Goal: Information Seeking & Learning: Check status

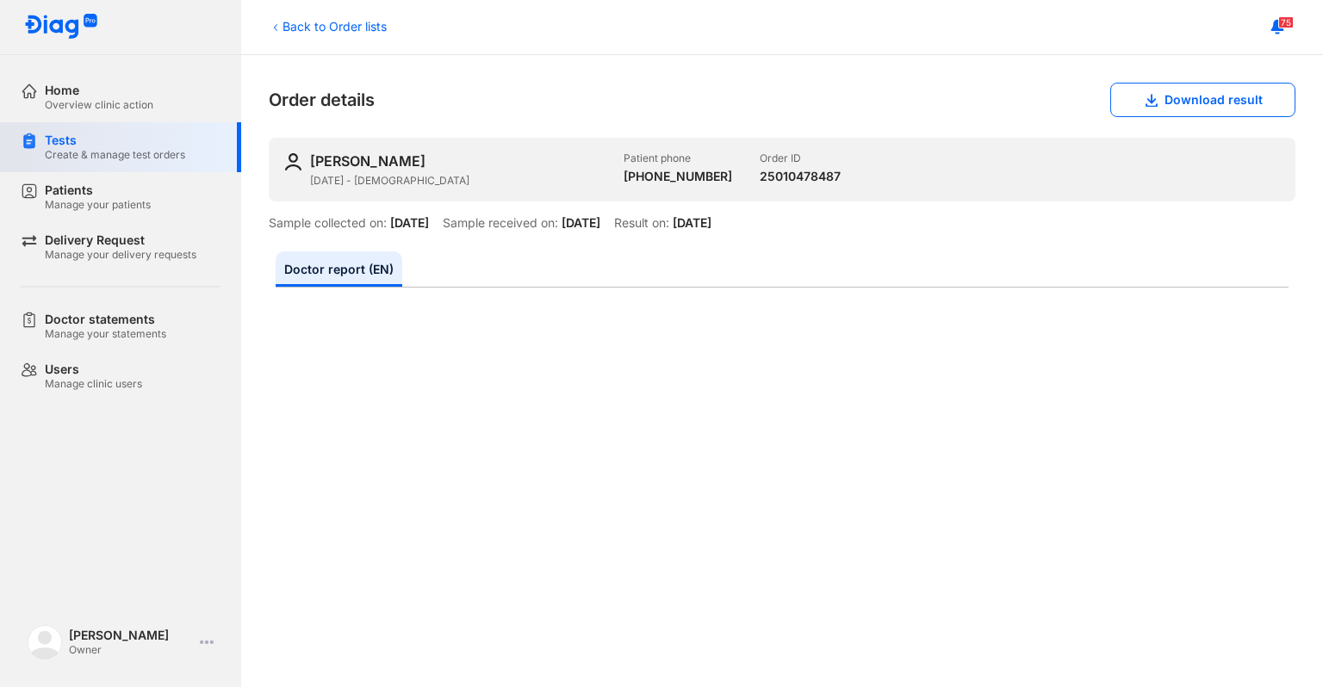
click at [110, 148] on div "Create & manage test orders" at bounding box center [115, 155] width 140 height 14
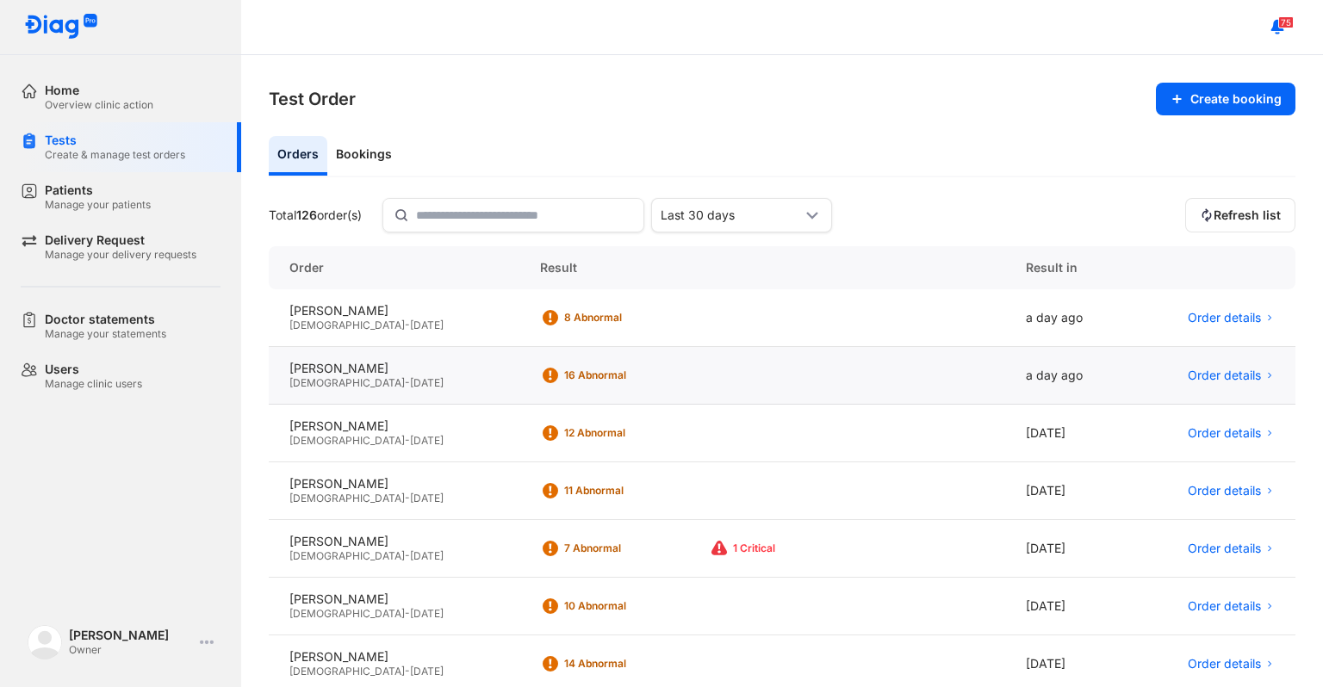
click at [706, 380] on div "16 Abnormal" at bounding box center [762, 376] width 486 height 58
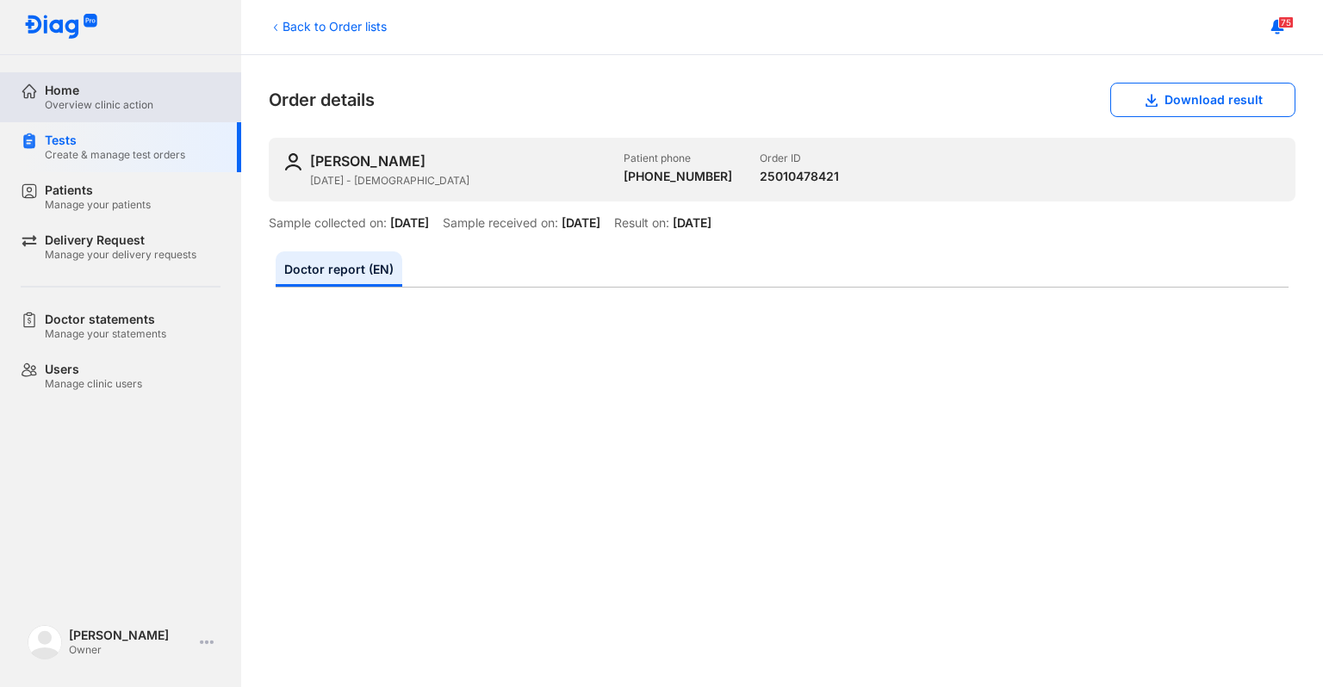
click at [115, 117] on div "Home Overview clinic action" at bounding box center [131, 97] width 220 height 50
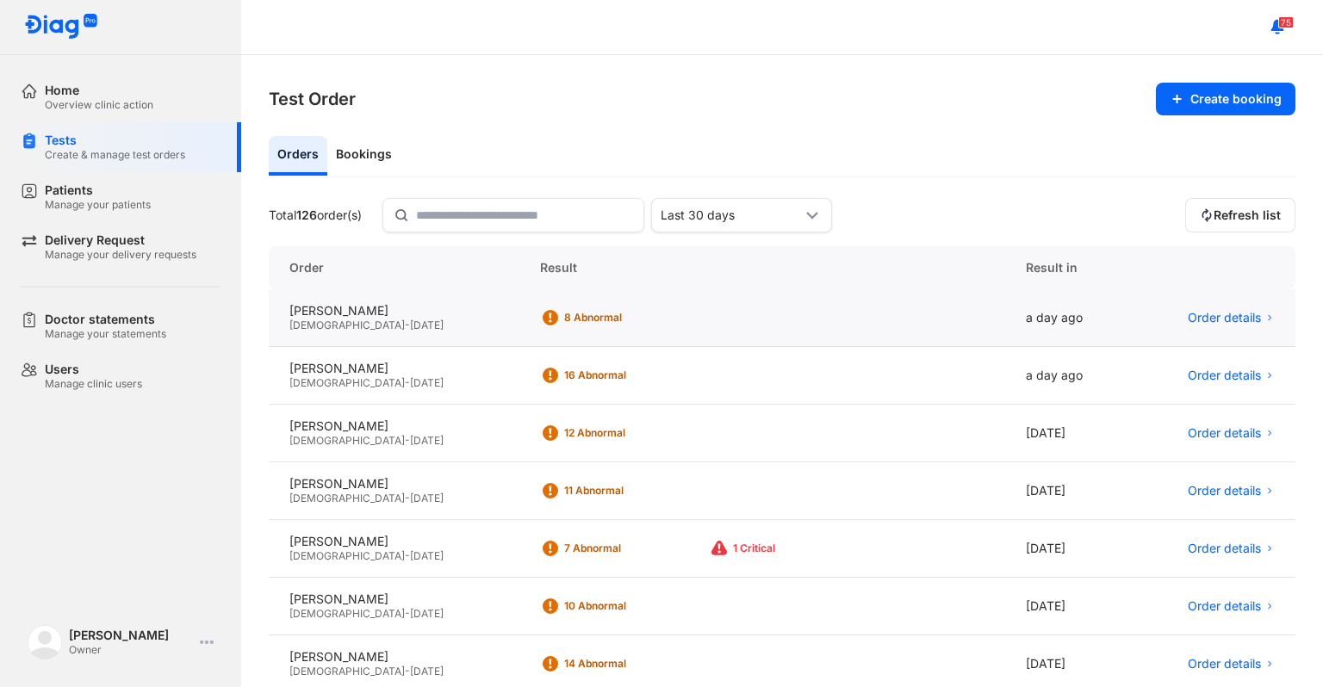
click at [666, 325] on div "8 Abnormal" at bounding box center [624, 318] width 169 height 26
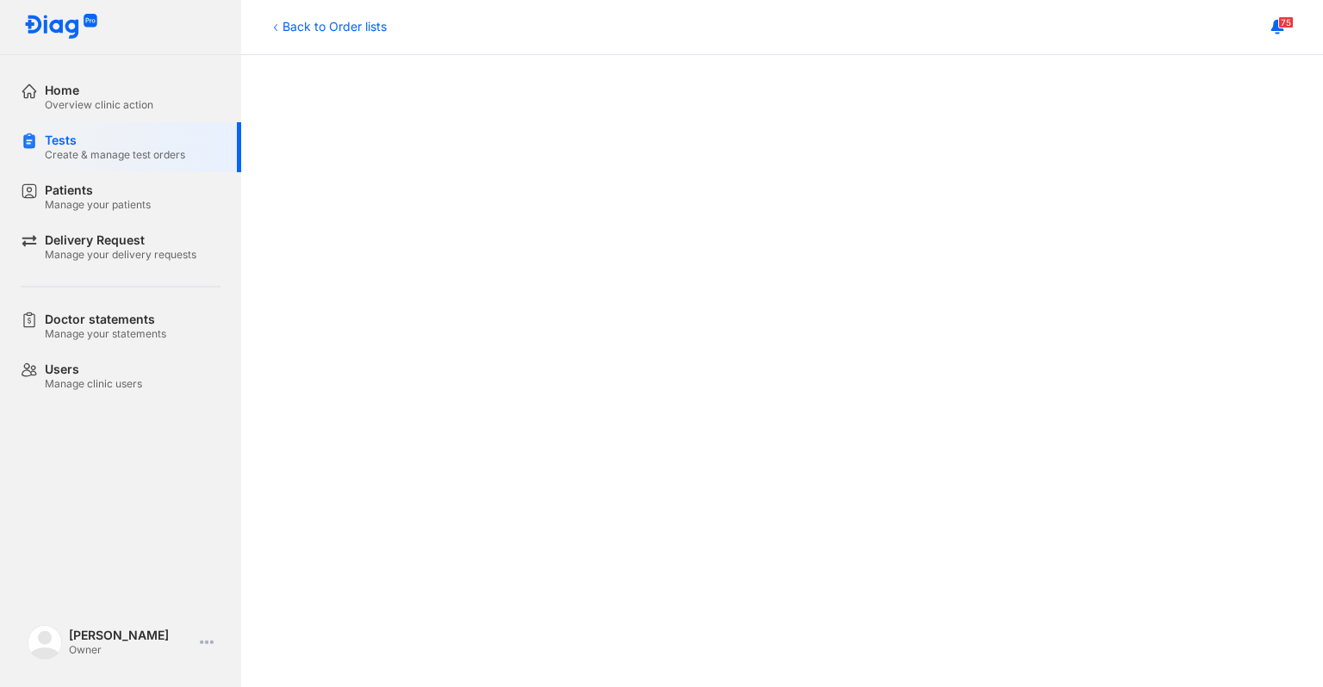
scroll to position [685, 0]
click at [176, 146] on div "Tests" at bounding box center [115, 140] width 140 height 15
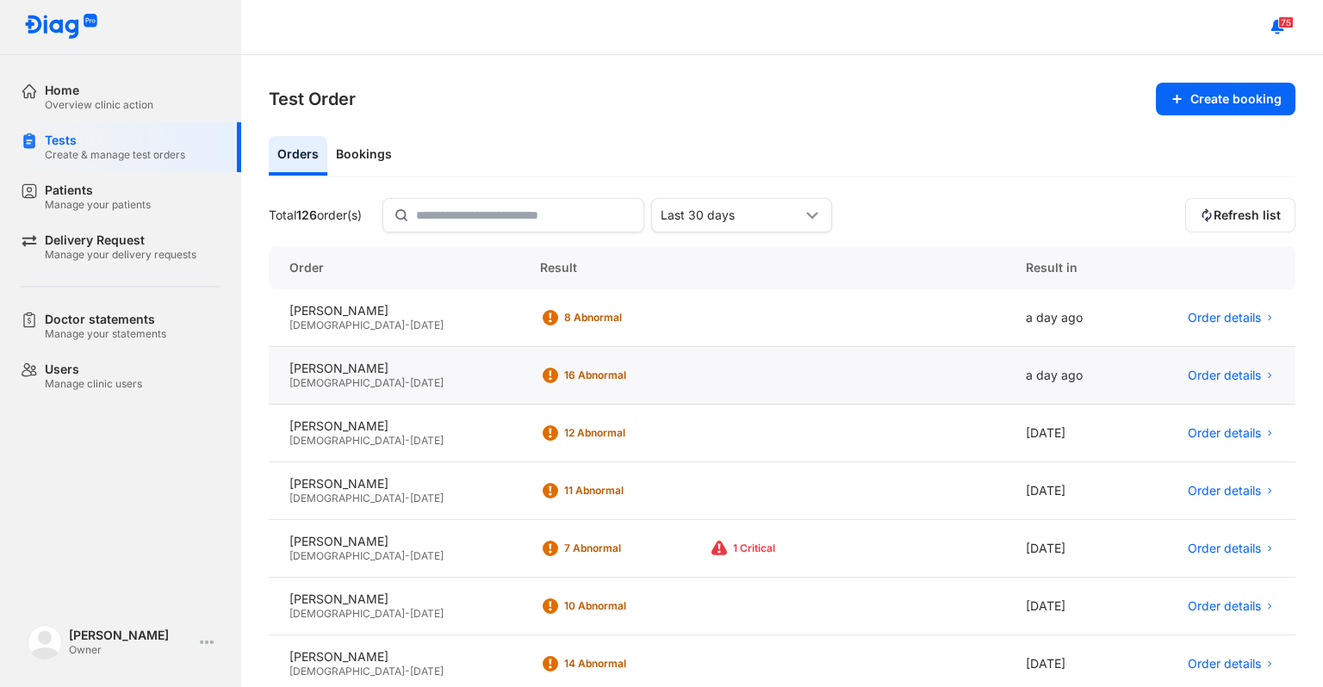
click at [665, 392] on div "16 Abnormal" at bounding box center [762, 376] width 486 height 58
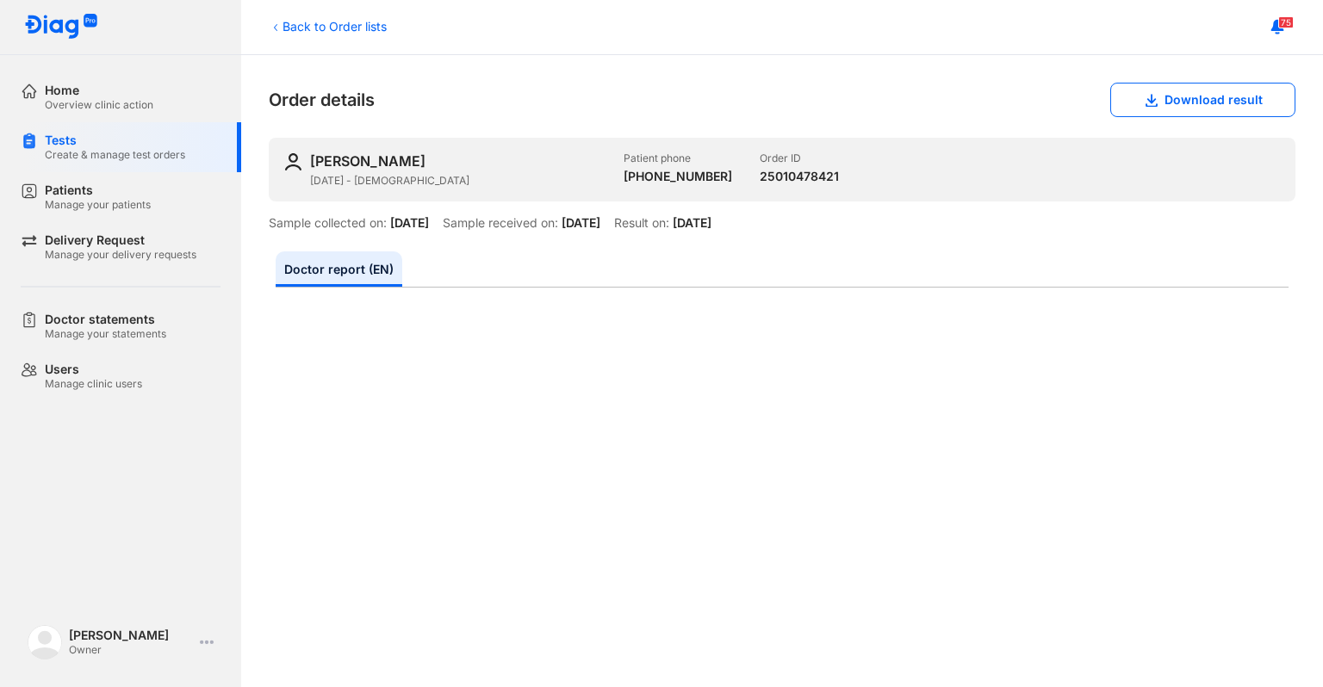
scroll to position [783, 0]
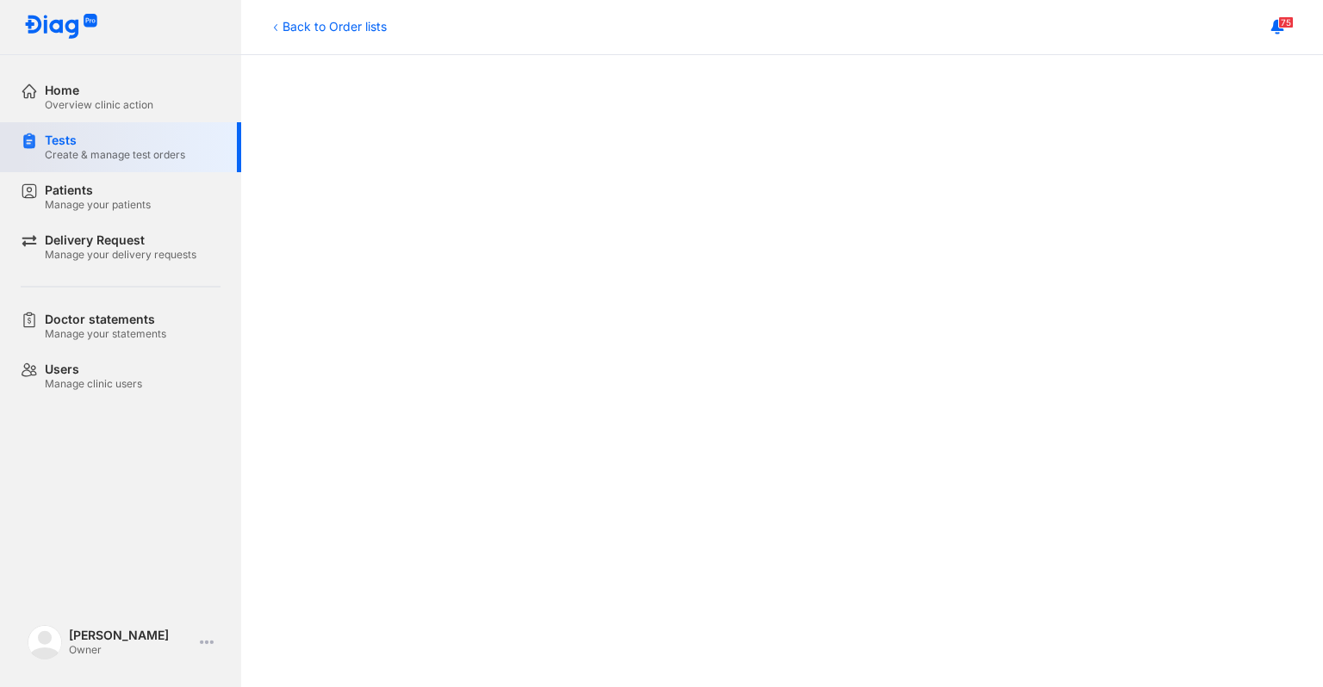
click at [176, 144] on div "Tests" at bounding box center [115, 140] width 140 height 15
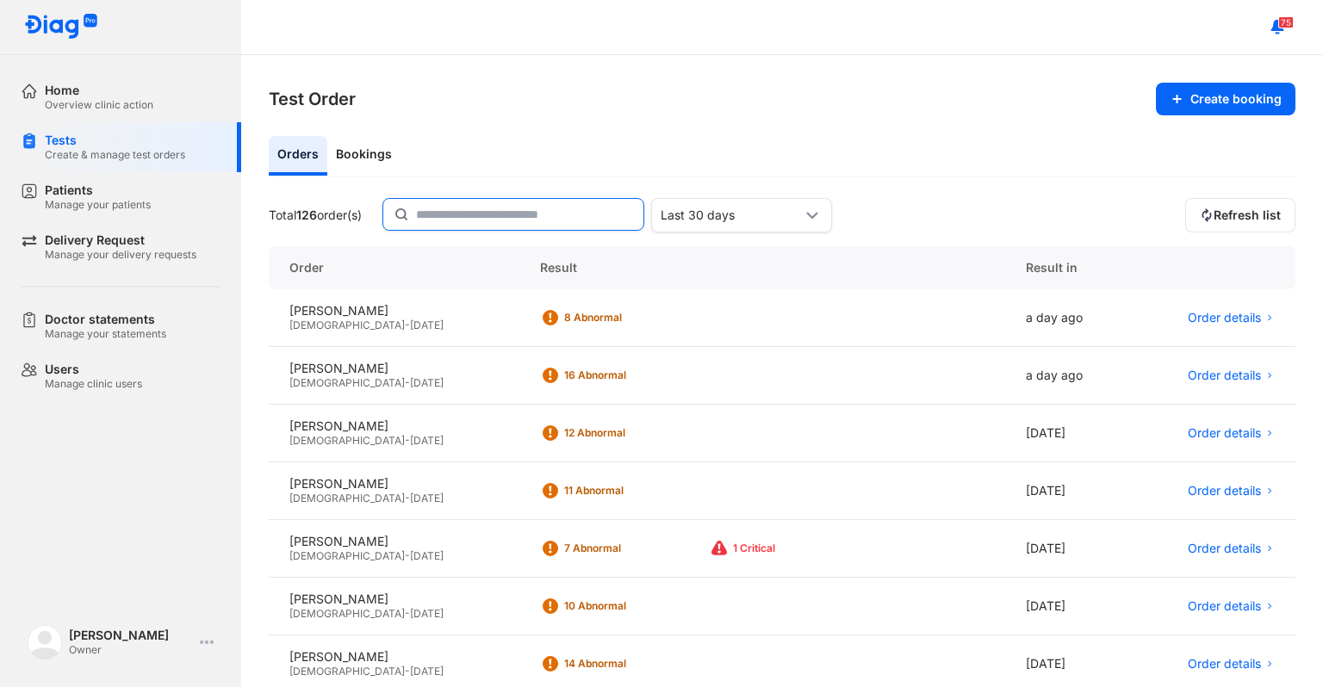
click at [506, 215] on input "text" at bounding box center [524, 214] width 217 height 31
type input "*"
type input "*********"
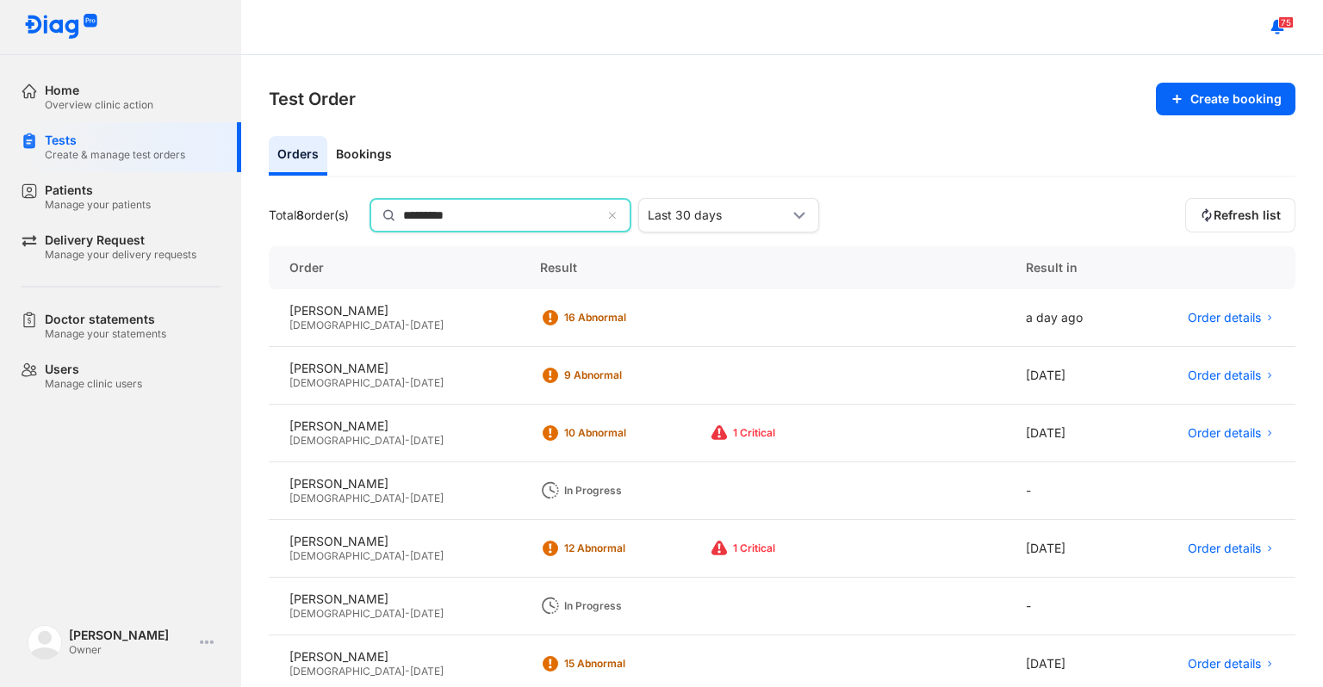
scroll to position [90, 0]
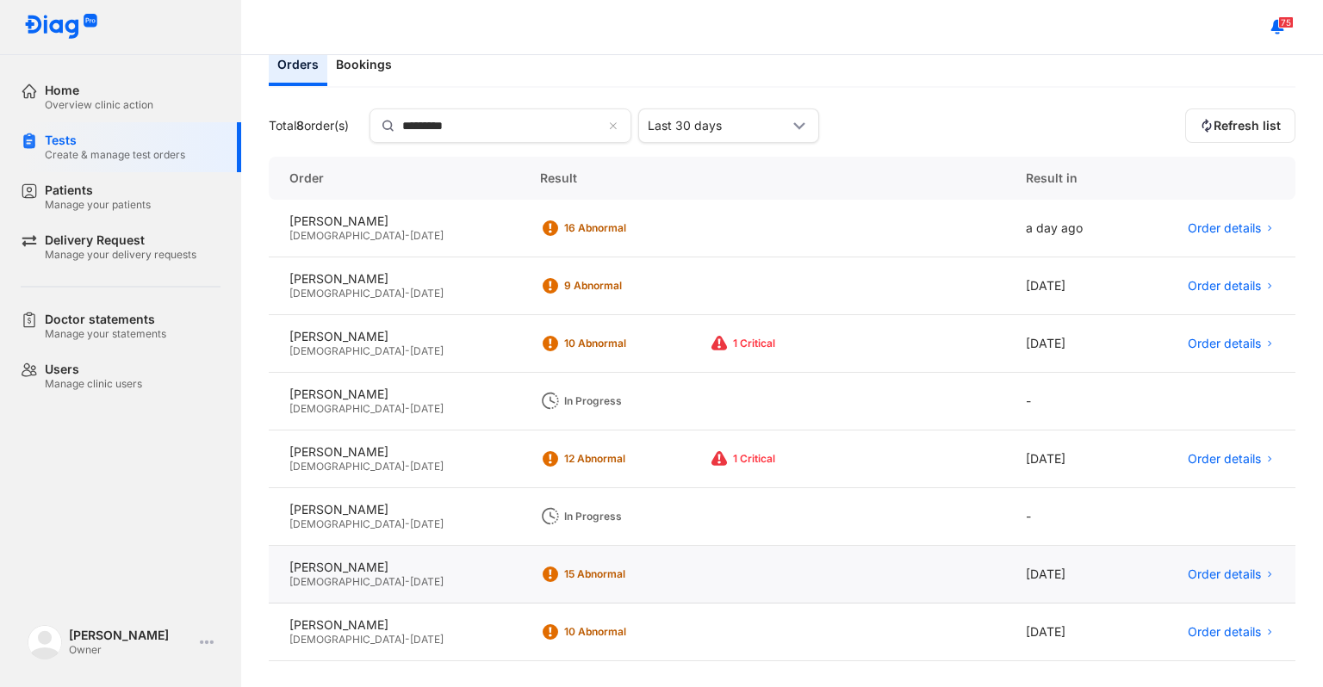
click at [607, 571] on div "15 Abnormal" at bounding box center [633, 574] width 138 height 14
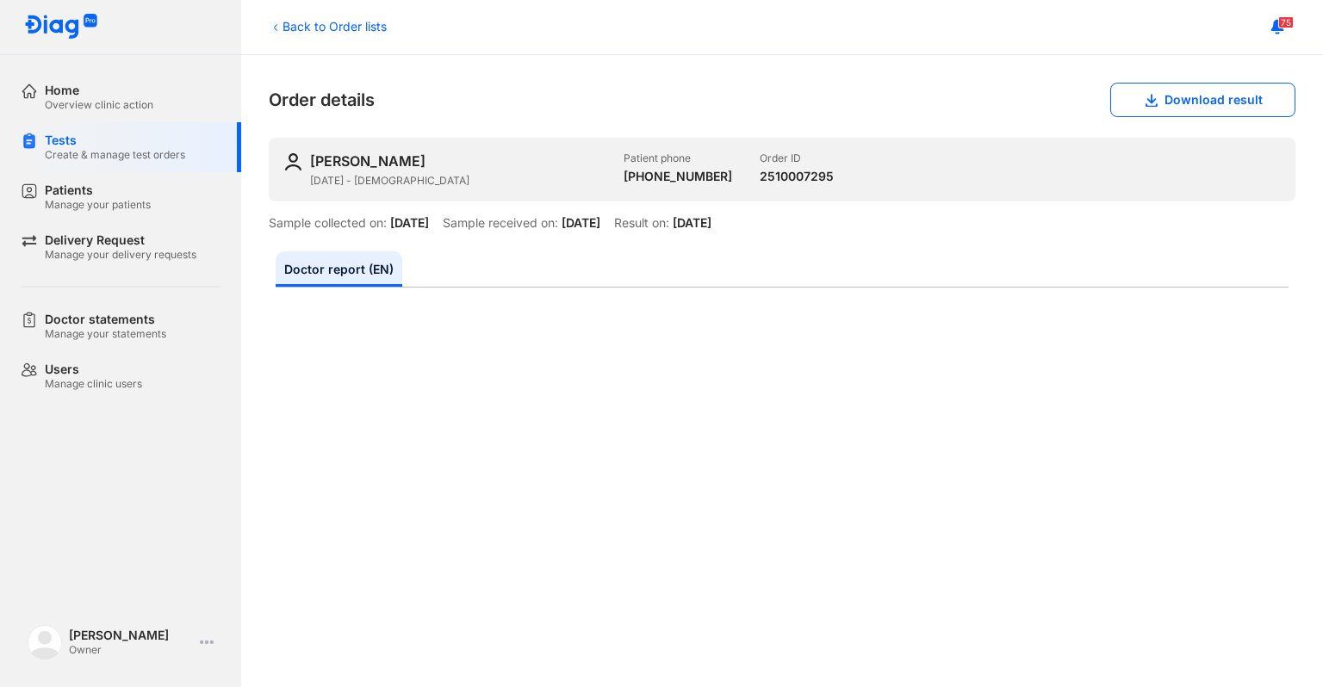
click at [488, 277] on ul "Doctor report (EN)" at bounding box center [782, 269] width 1013 height 36
